Goal: Find specific page/section

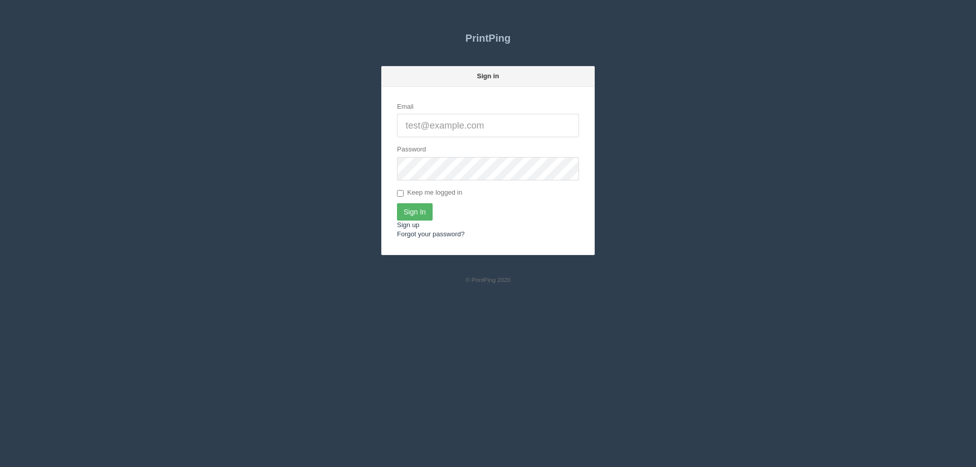
type input "[EMAIL_ADDRESS][DOMAIN_NAME]"
click at [414, 212] on input "Sign In" at bounding box center [415, 211] width 36 height 17
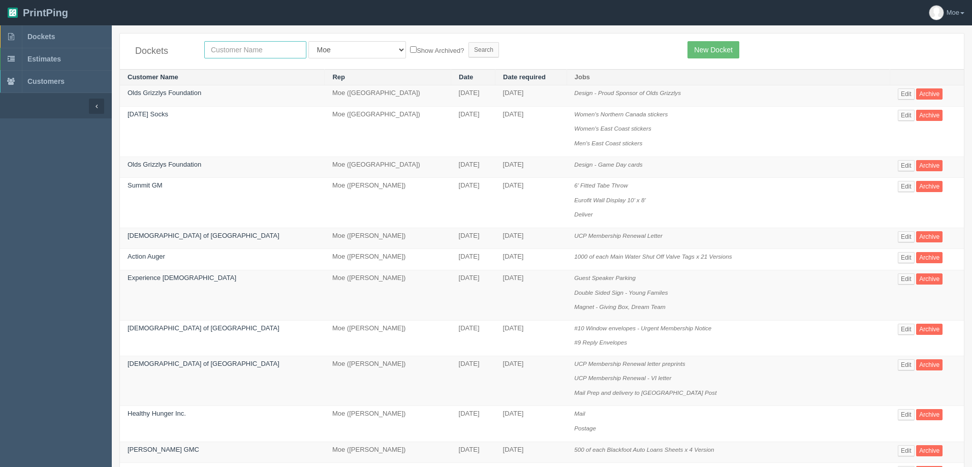
click at [226, 50] on input "text" at bounding box center [255, 49] width 102 height 17
type input "sparks"
click at [469, 50] on input "Search" at bounding box center [484, 49] width 30 height 15
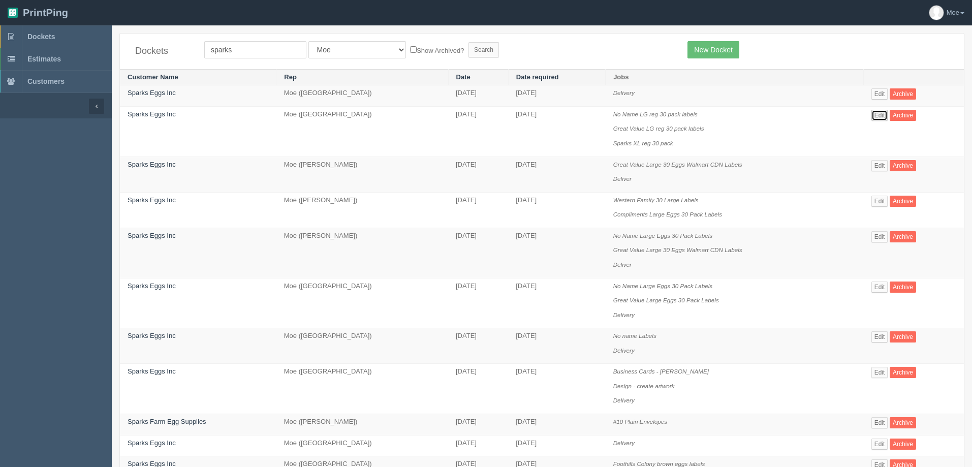
click at [875, 116] on link "Edit" at bounding box center [880, 115] width 17 height 11
